Goal: Information Seeking & Learning: Understand process/instructions

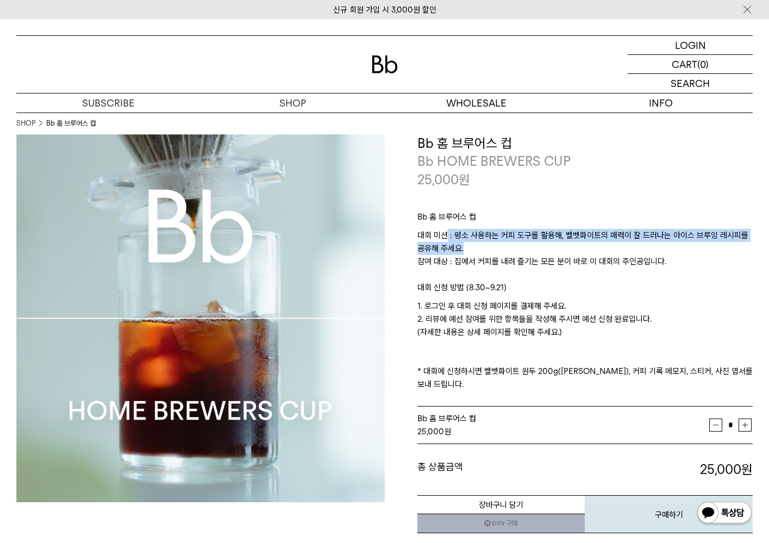
drag, startPoint x: 0, startPoint y: 0, endPoint x: 589, endPoint y: 248, distance: 638.9
click at [589, 248] on p "대회 미션 : 평소 사용하는 커피 도구를 활용해, 벨벳화이트의 매력이 잘 드러나는 아이스 브루잉 레시피를 공유해 주세요. 참여 대상 : 집에서…" at bounding box center [586, 255] width 336 height 52
drag, startPoint x: 569, startPoint y: 235, endPoint x: 576, endPoint y: 252, distance: 18.3
click at [576, 252] on p "대회 미션 : 평소 사용하는 커피 도구를 활용해, 벨벳화이트의 매력이 잘 드러나는 아이스 브루잉 레시피를 공유해 주세요. 참여 대상 : 집에서…" at bounding box center [586, 255] width 336 height 52
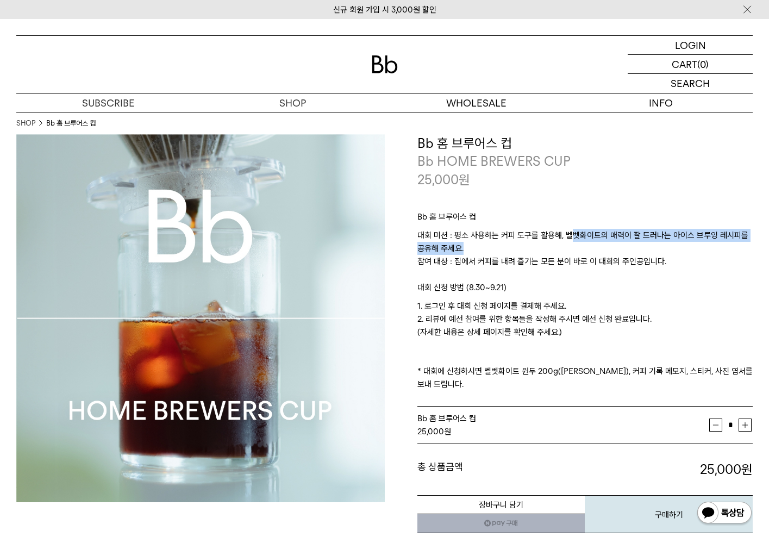
click at [576, 252] on p "대회 미션 : 평소 사용하는 커피 도구를 활용해, 벨벳화이트의 매력이 잘 드러나는 아이스 브루잉 레시피를 공유해 주세요. 참여 대상 : 집에서…" at bounding box center [586, 255] width 336 height 52
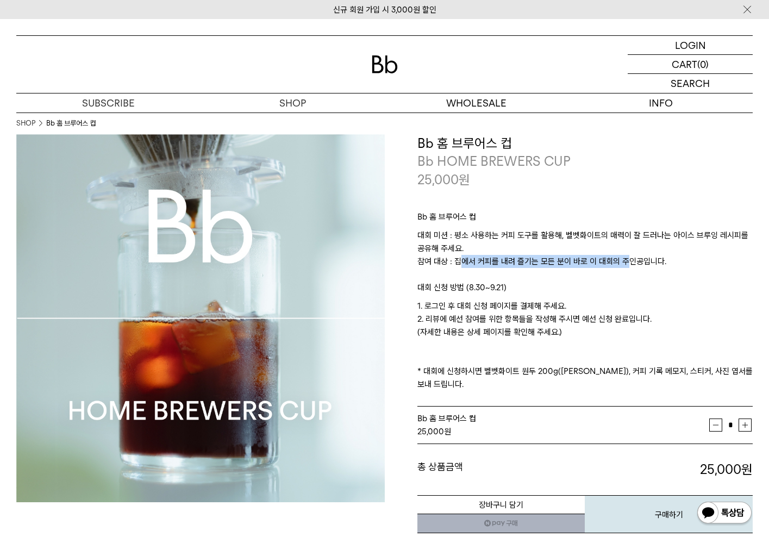
drag, startPoint x: 453, startPoint y: 262, endPoint x: 618, endPoint y: 262, distance: 165.3
click at [618, 262] on p "대회 미션 : 평소 사용하는 커피 도구를 활용해, 벨벳화이트의 매력이 잘 드러나는 아이스 브루잉 레시피를 공유해 주세요. 참여 대상 : 집에서…" at bounding box center [586, 255] width 336 height 52
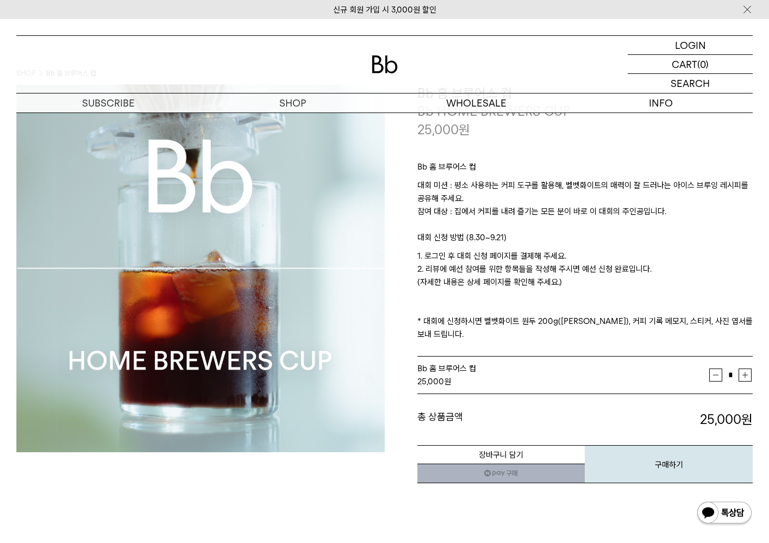
scroll to position [54, 0]
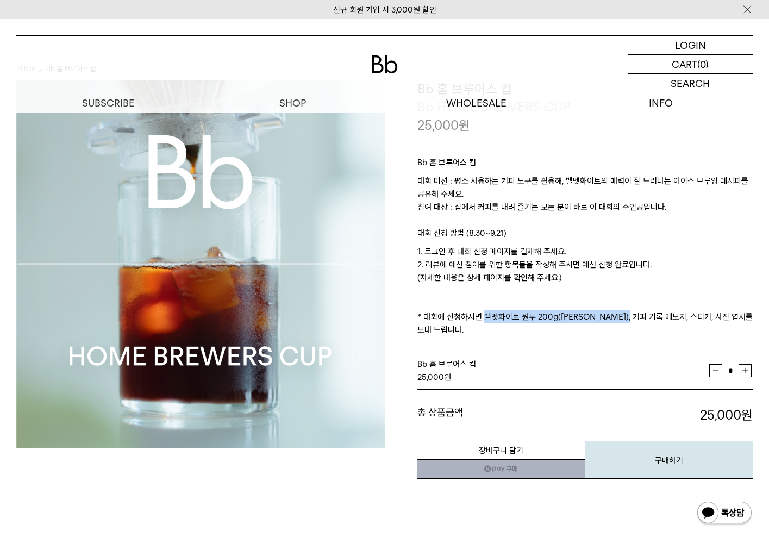
drag, startPoint x: 478, startPoint y: 313, endPoint x: 630, endPoint y: 314, distance: 151.7
click at [630, 314] on p "1. 로그인 후 대회 신청 페이지를 결제해 주세요. 2. 리뷰에 예선 참여를 위한 항목들을 작성해 주시면 예선 신청 완료입니다. (자세한 내용…" at bounding box center [586, 290] width 336 height 91
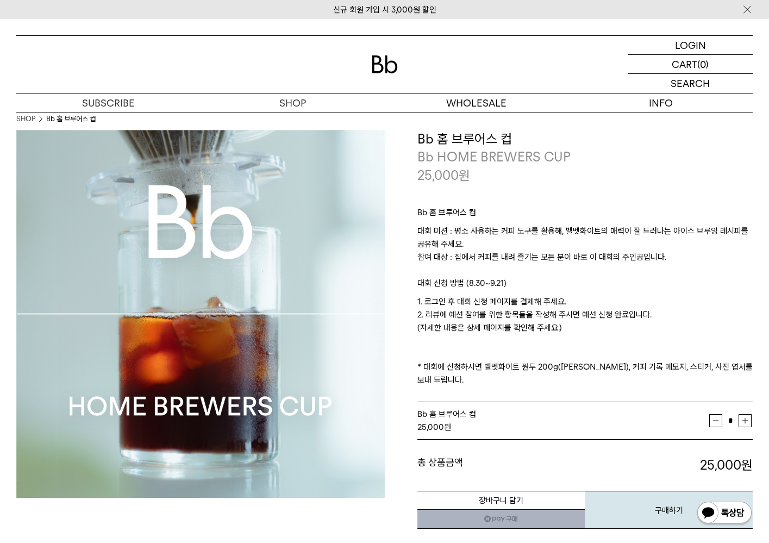
scroll to position [0, 0]
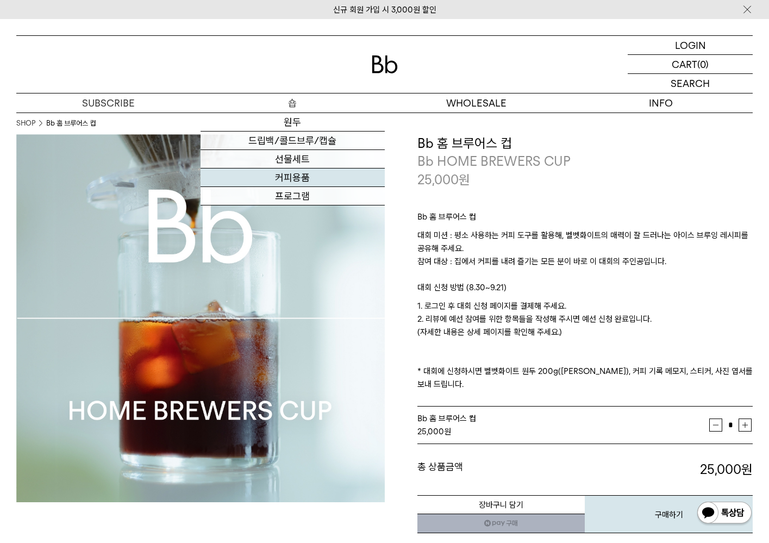
click at [302, 176] on link "커피용품" at bounding box center [293, 178] width 184 height 18
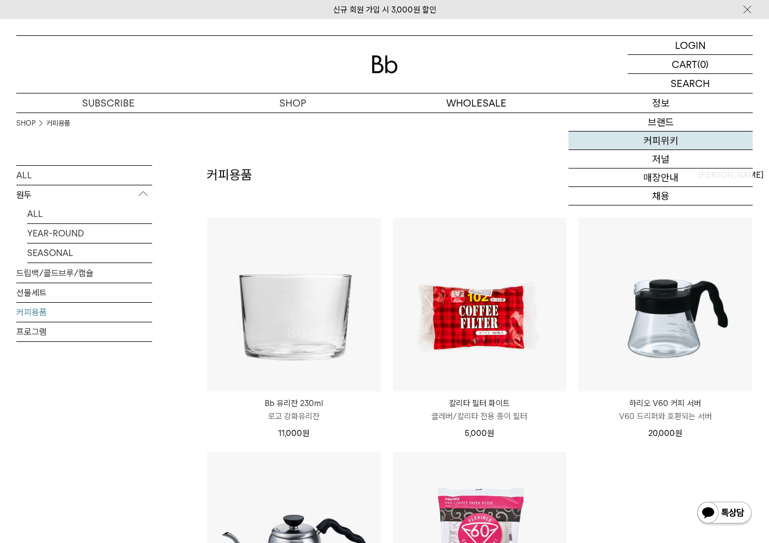
click at [647, 146] on link "커피위키" at bounding box center [661, 141] width 184 height 18
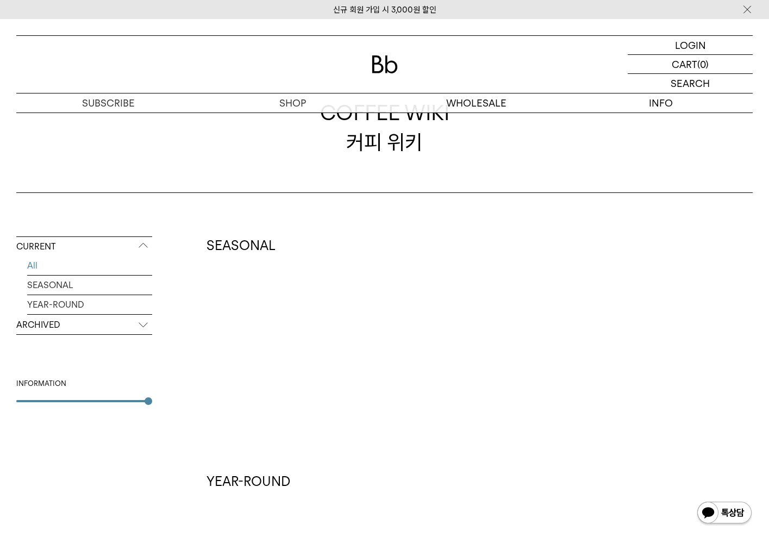
scroll to position [54, 0]
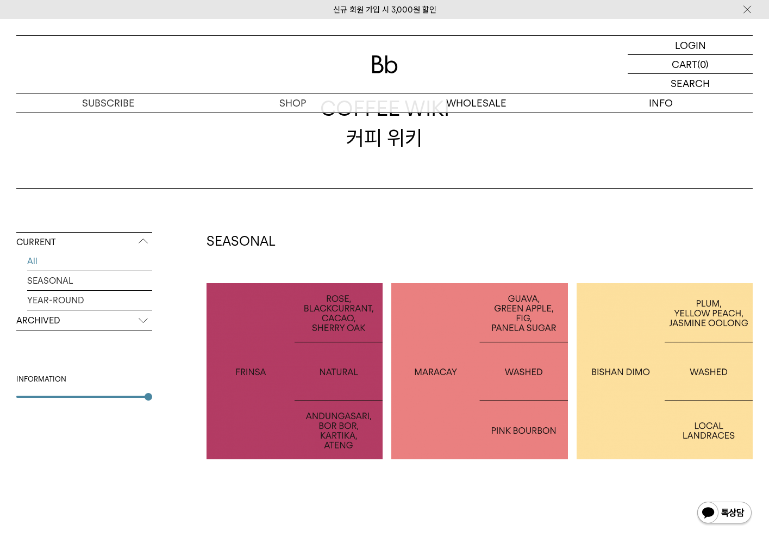
click at [59, 324] on p "ARCHIVED" at bounding box center [84, 321] width 136 height 20
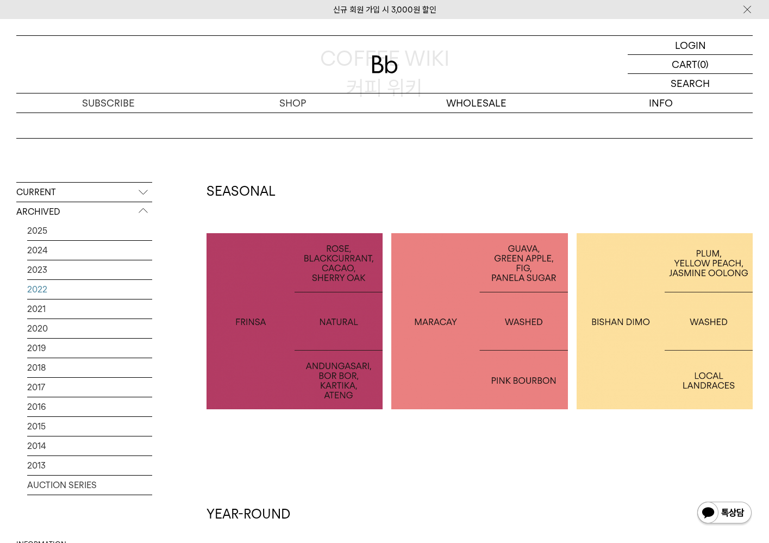
scroll to position [109, 0]
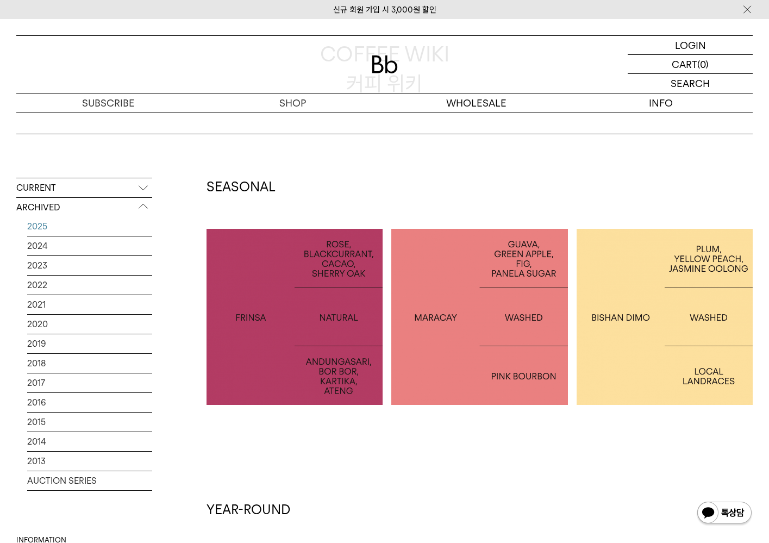
click at [52, 229] on link "2025" at bounding box center [89, 226] width 125 height 19
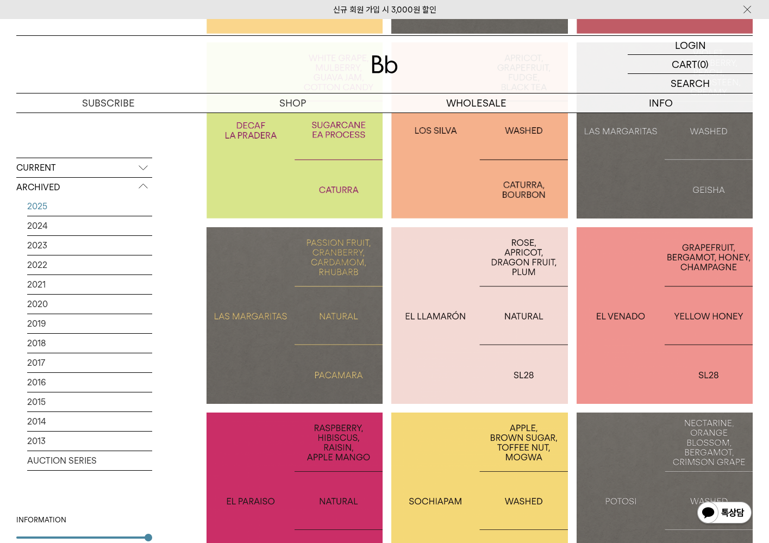
scroll to position [489, 0]
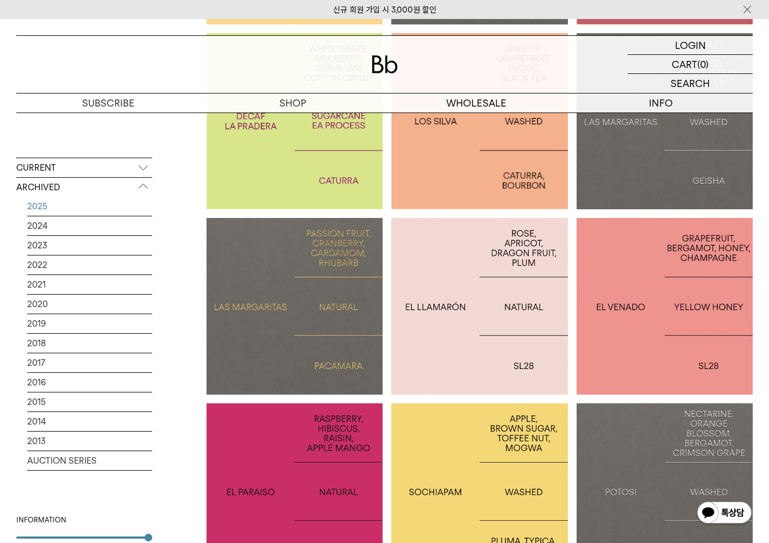
click at [609, 263] on div at bounding box center [665, 306] width 176 height 176
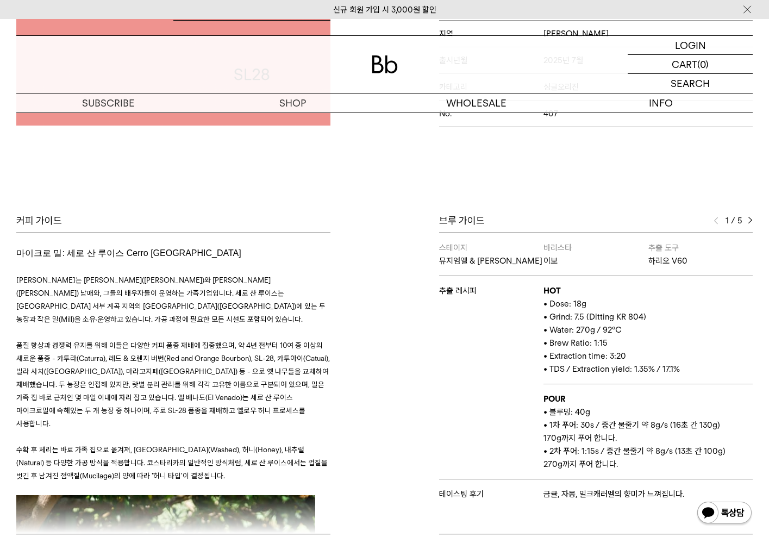
scroll to position [381, 0]
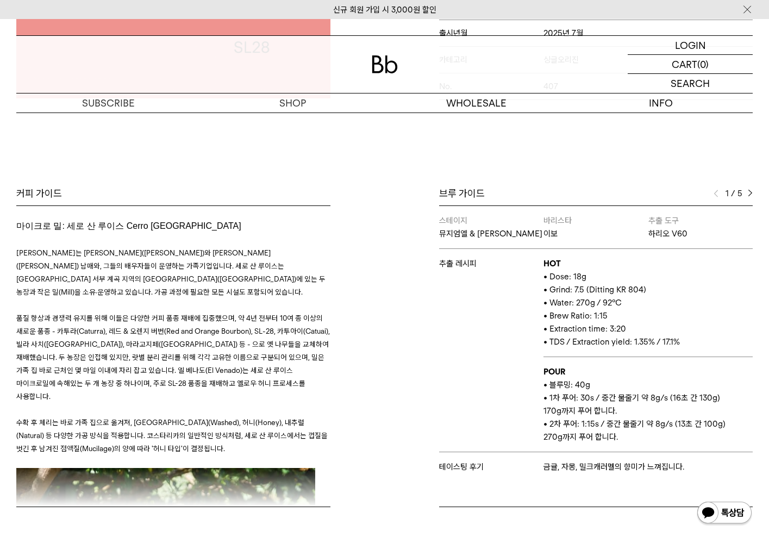
drag, startPoint x: 547, startPoint y: 278, endPoint x: 650, endPoint y: 293, distance: 103.2
click at [650, 293] on td "HOT • Dose: 18g • Grind: 7.5 (Ditting KR 804) • Water: 270g / 92°C • Brew Ratio…" at bounding box center [648, 303] width 209 height 108
click at [650, 293] on p "• Grind: 7.5 (Ditting KR 804)" at bounding box center [648, 289] width 209 height 13
drag, startPoint x: 628, startPoint y: 304, endPoint x: 574, endPoint y: 307, distance: 54.4
click at [574, 307] on p "• Water: 270g / 92°C" at bounding box center [648, 302] width 209 height 13
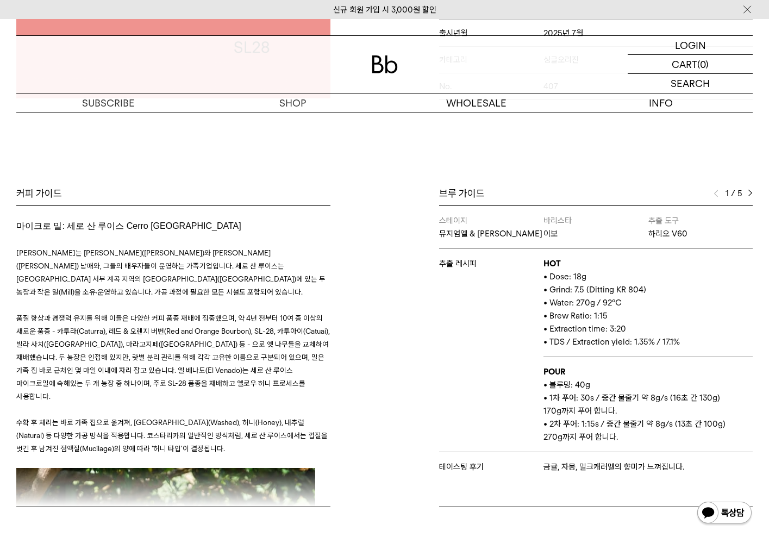
click at [574, 307] on span "• Water: 270g / 92°C" at bounding box center [583, 303] width 78 height 10
drag, startPoint x: 554, startPoint y: 318, endPoint x: 637, endPoint y: 328, distance: 83.8
click at [637, 328] on td "HOT • Dose: 18g • Grind: 7.5 (Ditting KR 804) • Water: 270g / 92°C • Brew Ratio…" at bounding box center [648, 303] width 209 height 108
click at [637, 328] on p "• Extraction time: 3:20" at bounding box center [648, 328] width 209 height 13
drag, startPoint x: 686, startPoint y: 343, endPoint x: 633, endPoint y: 340, distance: 52.8
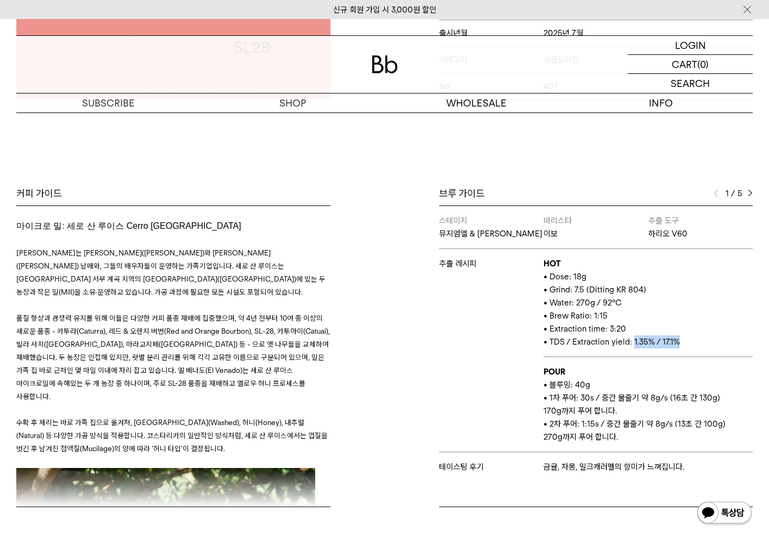
click at [633, 340] on p "• TDS / Extraction yield: 1.35% / 17.1%" at bounding box center [648, 341] width 209 height 13
click at [633, 340] on span "• TDS / Extraction yield: 1.35% / 17.1%" at bounding box center [612, 342] width 136 height 10
drag, startPoint x: 544, startPoint y: 381, endPoint x: 595, endPoint y: 383, distance: 51.7
click at [595, 383] on p "• 블루밍: 40g" at bounding box center [648, 384] width 209 height 13
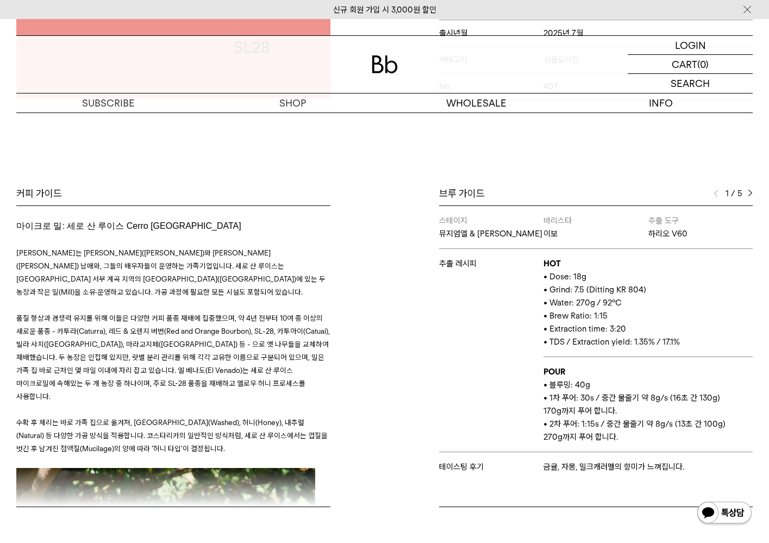
drag, startPoint x: 549, startPoint y: 401, endPoint x: 674, endPoint y: 408, distance: 124.7
click at [674, 408] on p "• 1차 푸어: 30s / 중간 물줄기 약 8g/s (16초 간 130g) 170g까지 푸어 합니다." at bounding box center [648, 404] width 209 height 26
drag, startPoint x: 672, startPoint y: 399, endPoint x: 713, endPoint y: 398, distance: 40.8
click at [713, 398] on p "• 1차 푸어: 30s / 중간 물줄기 약 8g/s (16초 간 130g) 170g까지 푸어 합니다." at bounding box center [648, 404] width 209 height 26
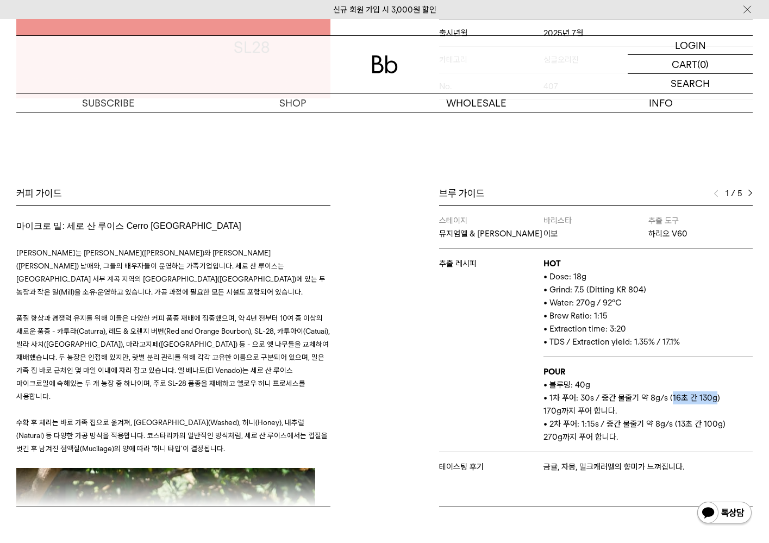
click at [713, 398] on p "• 1차 푸어: 30s / 중간 물줄기 약 8g/s (16초 간 130g) 170g까지 푸어 합니다." at bounding box center [648, 404] width 209 height 26
drag, startPoint x: 717, startPoint y: 398, endPoint x: 722, endPoint y: 419, distance: 21.2
click at [722, 419] on td "POUR • 블루밍: 40g • 1차 푸어: 30s / 중간 물줄기 약 8g/s (16초 간 130g) 170g까지 푸어 합니다. • 2차 푸…" at bounding box center [648, 404] width 209 height 95
click at [722, 419] on p "• 2차 푸어: 1:15s / 중간 물줄기 약 8g/s (13초 간 100g) 270g까지 푸어 합니다." at bounding box center [648, 431] width 209 height 26
drag, startPoint x: 735, startPoint y: 422, endPoint x: 581, endPoint y: 420, distance: 154.4
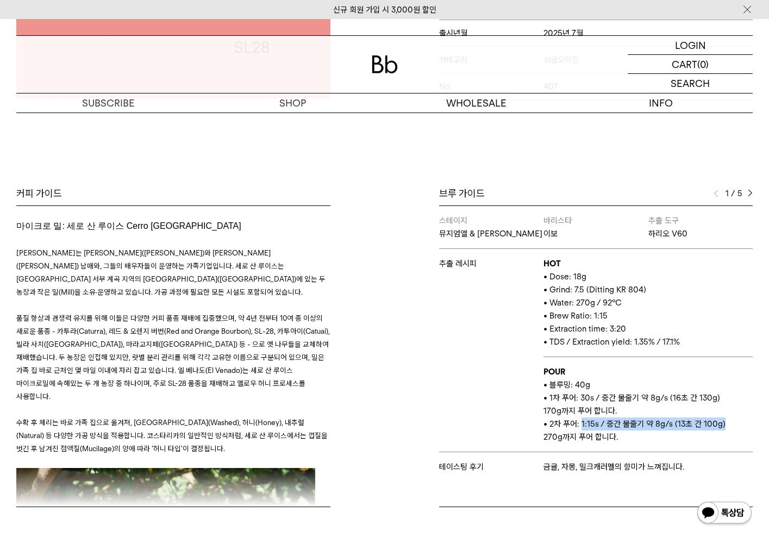
click at [581, 420] on p "• 2차 푸어: 1:15s / 중간 물줄기 약 8g/s (13초 간 100g) 270g까지 푸어 합니다." at bounding box center [648, 431] width 209 height 26
drag, startPoint x: 619, startPoint y: 432, endPoint x: 532, endPoint y: 391, distance: 96.1
click at [532, 391] on tbody "스테이지 뮤지엄엘 & [PERSON_NAME] 이보 추출 도구 하리오 V60 추출 레시피 HOT • Dose: 18g • Grind: 7.5 …" at bounding box center [596, 344] width 314 height 276
click at [532, 391] on td "추출 레시피" at bounding box center [491, 350] width 105 height 203
click at [749, 195] on img at bounding box center [750, 194] width 5 height 8
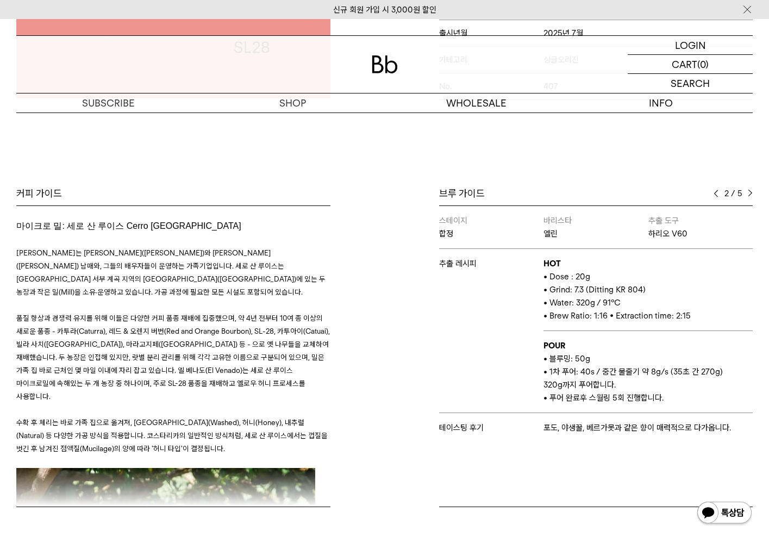
click at [749, 195] on img at bounding box center [750, 194] width 5 height 8
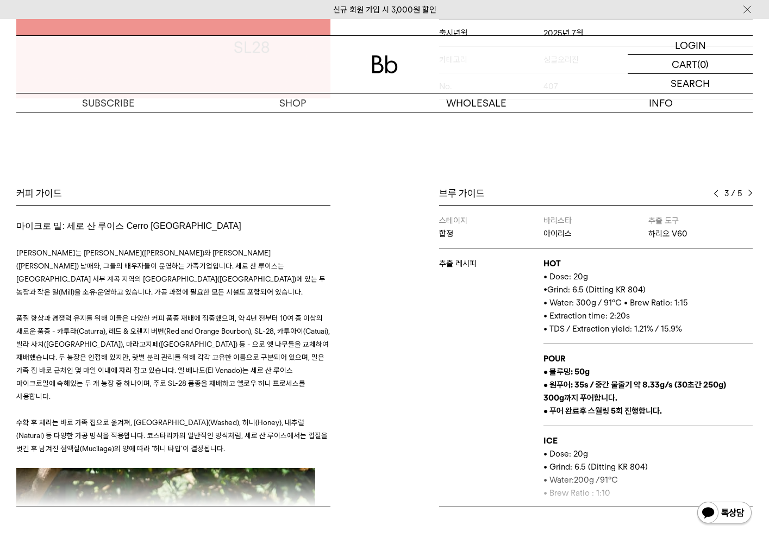
click at [715, 197] on img at bounding box center [716, 194] width 5 height 8
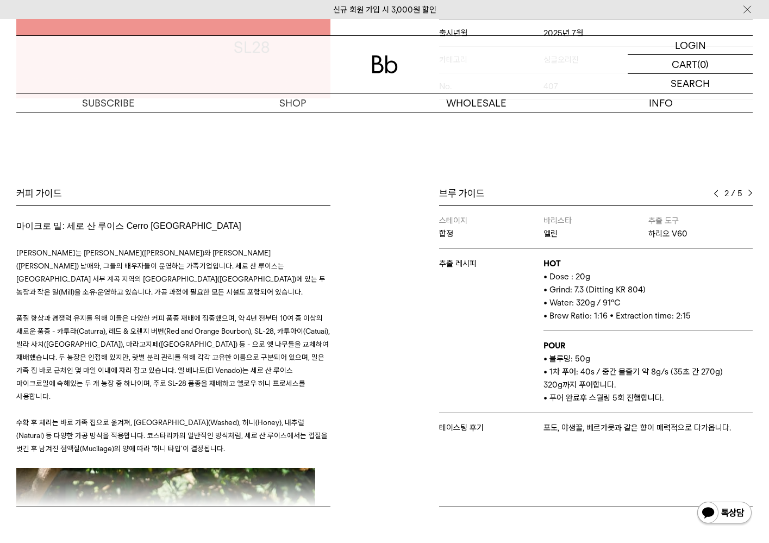
click at [715, 197] on img at bounding box center [716, 194] width 5 height 8
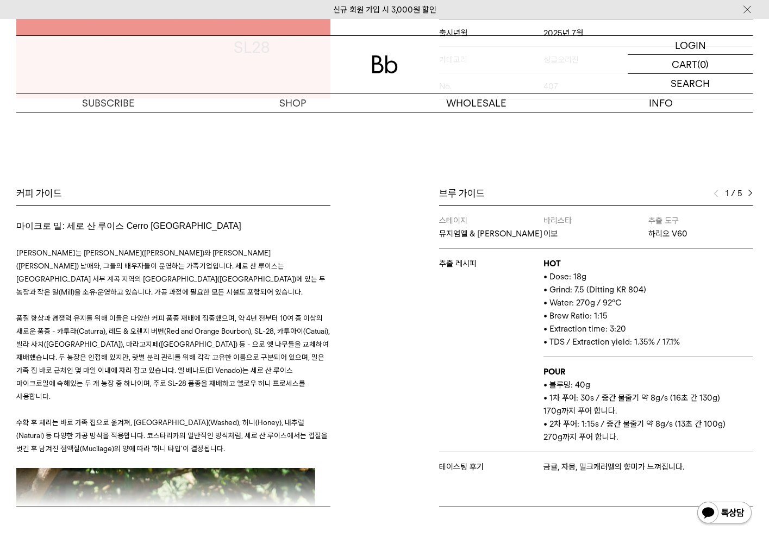
click at [748, 190] on img at bounding box center [750, 194] width 5 height 8
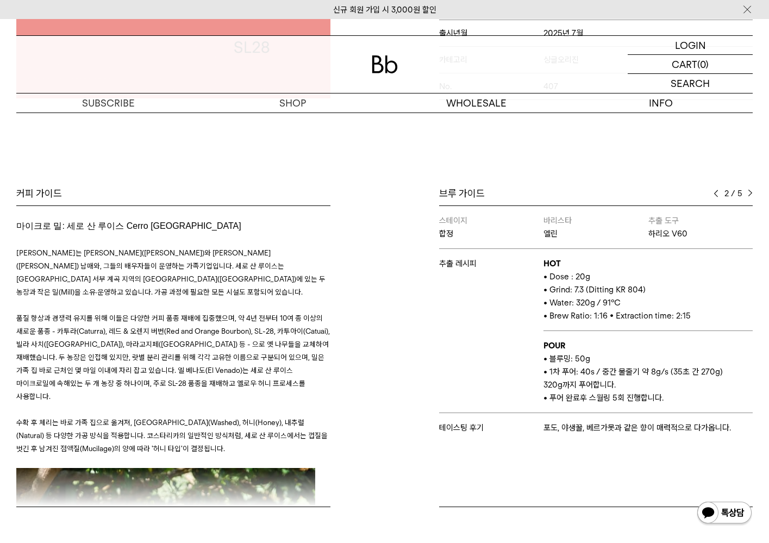
click at [748, 190] on img at bounding box center [750, 194] width 5 height 8
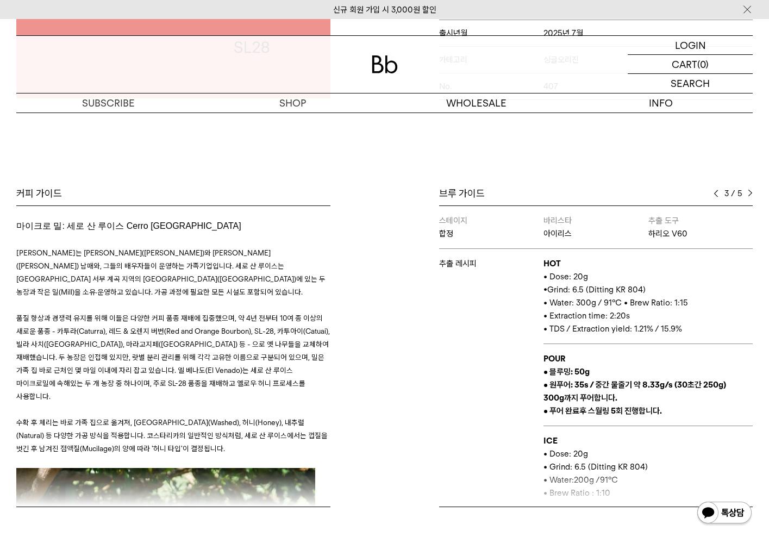
click at [748, 190] on img at bounding box center [750, 194] width 5 height 8
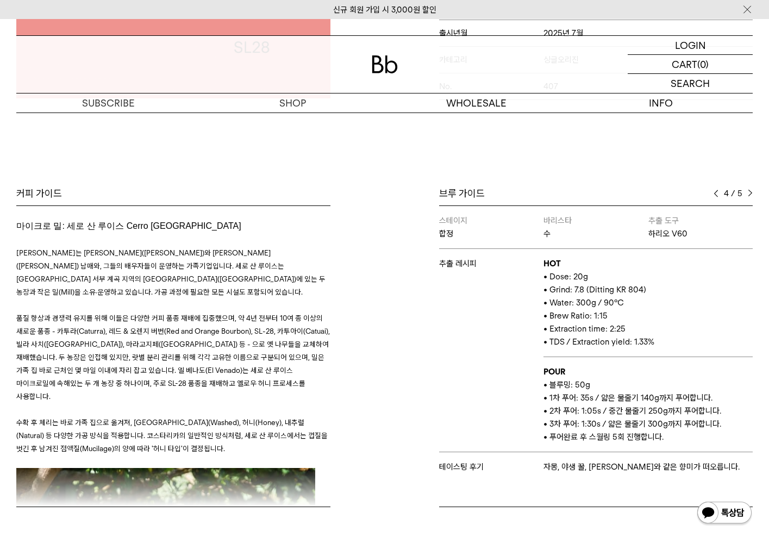
click at [748, 190] on img at bounding box center [750, 194] width 5 height 8
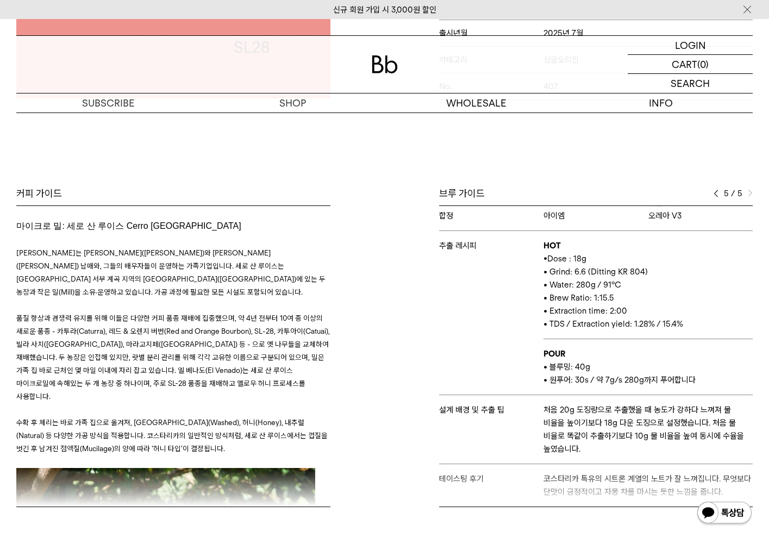
scroll to position [31, 0]
click at [715, 194] on img at bounding box center [716, 194] width 5 height 8
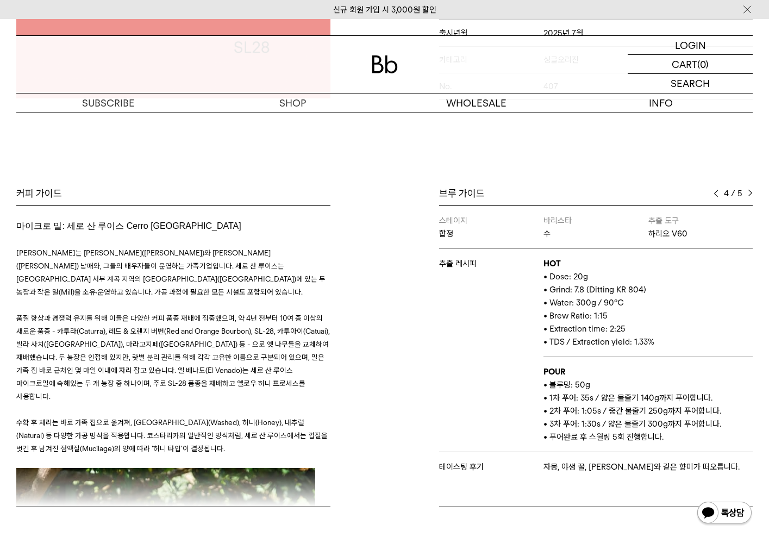
click at [715, 194] on img at bounding box center [716, 194] width 5 height 8
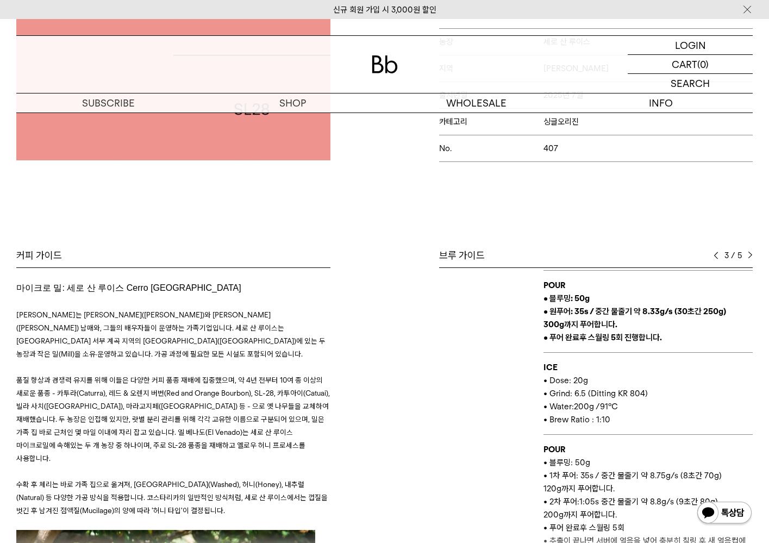
scroll to position [381, 0]
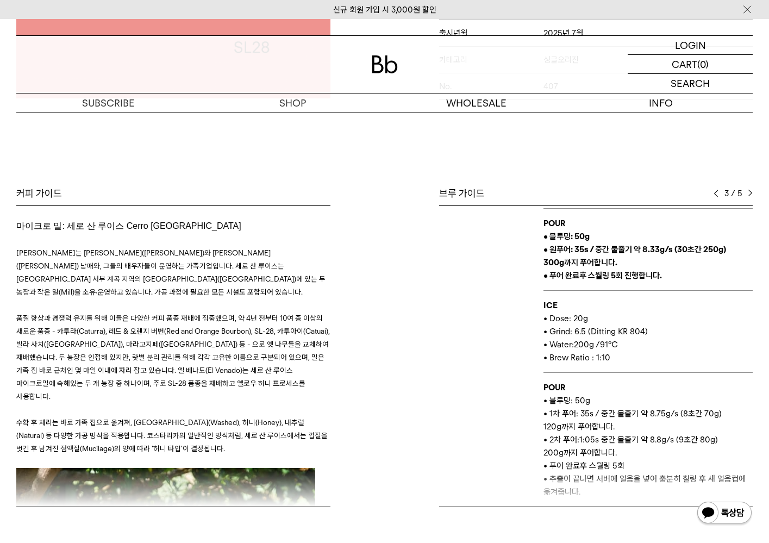
click at [717, 192] on img at bounding box center [716, 194] width 5 height 8
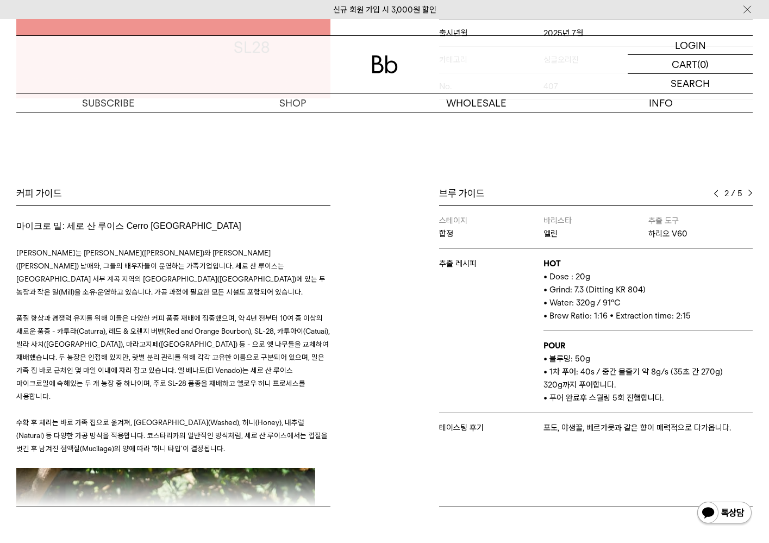
drag, startPoint x: 575, startPoint y: 276, endPoint x: 594, endPoint y: 276, distance: 19.6
click at [594, 276] on p "• Dose : 20g" at bounding box center [648, 276] width 209 height 13
drag, startPoint x: 574, startPoint y: 303, endPoint x: 599, endPoint y: 304, distance: 24.5
click at [599, 304] on span "• Water: 320g / 91°C" at bounding box center [582, 303] width 77 height 10
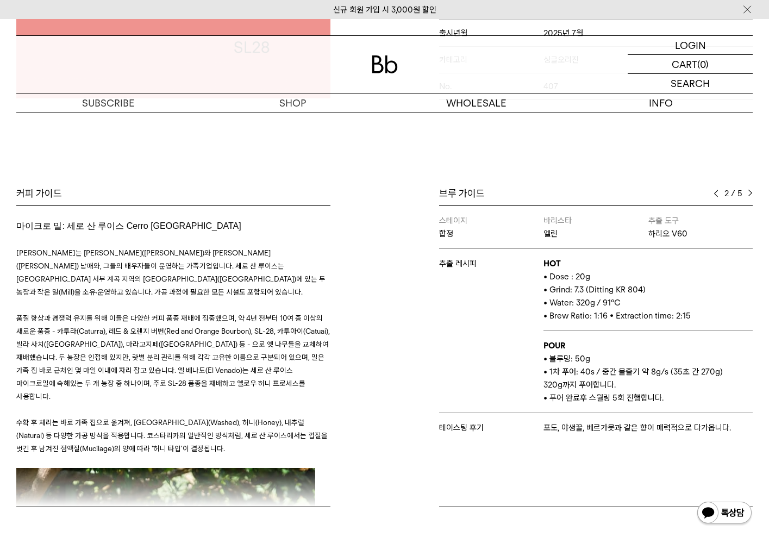
click at [716, 192] on img at bounding box center [716, 194] width 5 height 8
